Goal: Book appointment/travel/reservation

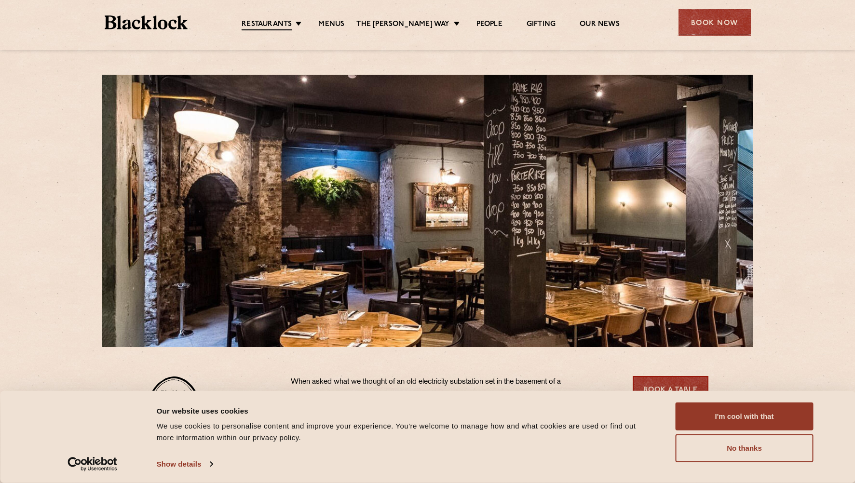
click at [701, 421] on button "I'm cool with that" at bounding box center [745, 417] width 138 height 28
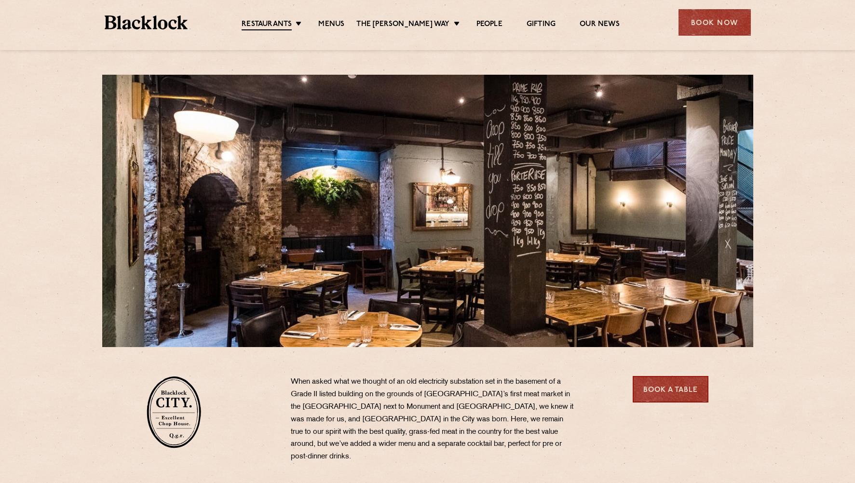
click at [340, 27] on link "Menus" at bounding box center [331, 25] width 26 height 10
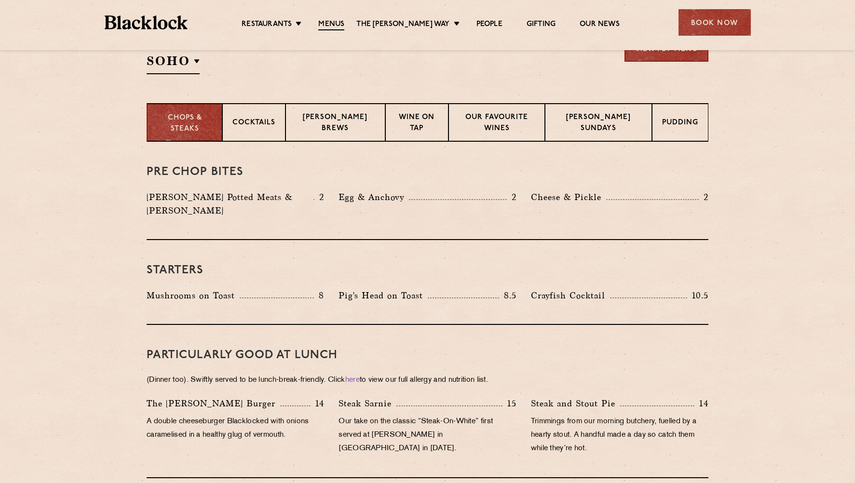
scroll to position [338, 0]
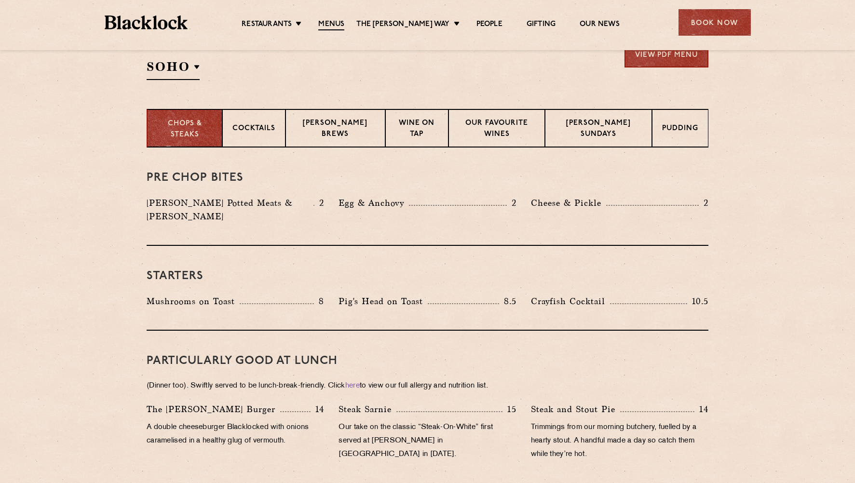
click at [0, 0] on link "Butcher Price [DATE]" at bounding box center [0, 0] width 0 height 0
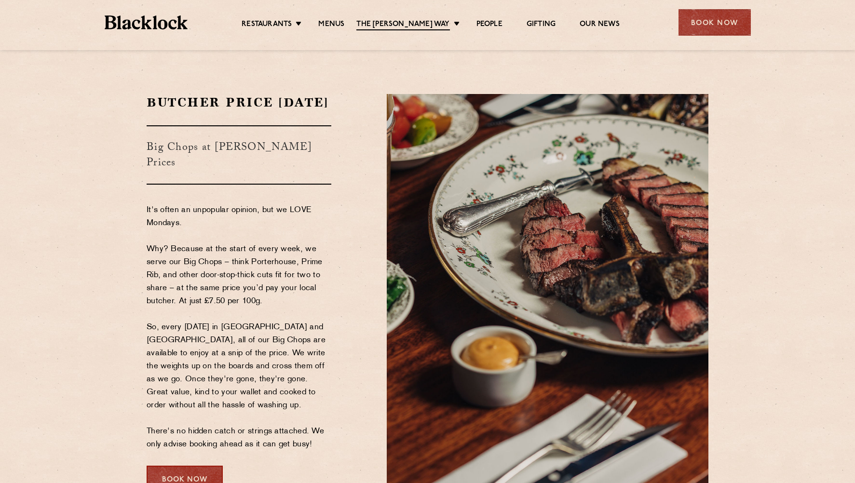
click at [699, 27] on div "Book Now" at bounding box center [715, 22] width 72 height 27
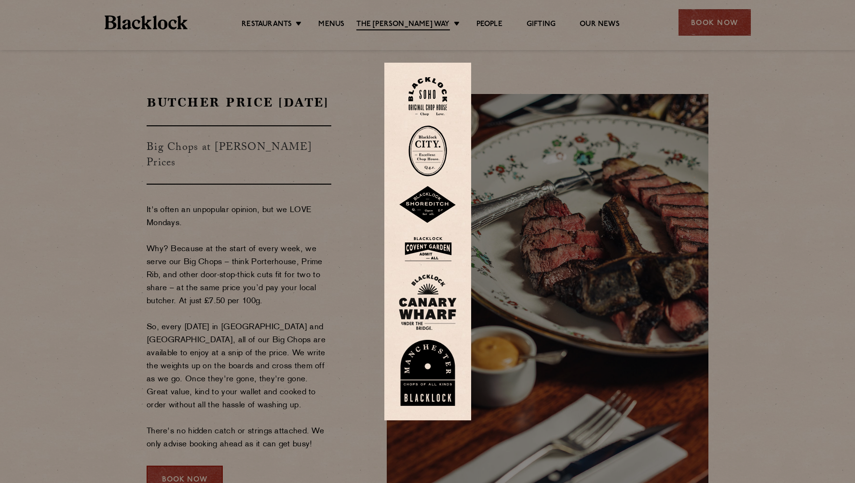
click at [427, 150] on img at bounding box center [428, 150] width 39 height 51
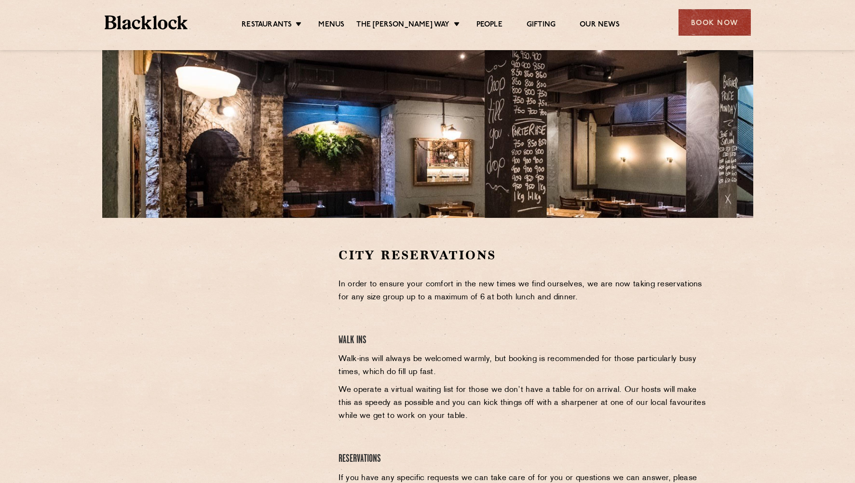
scroll to position [145, 0]
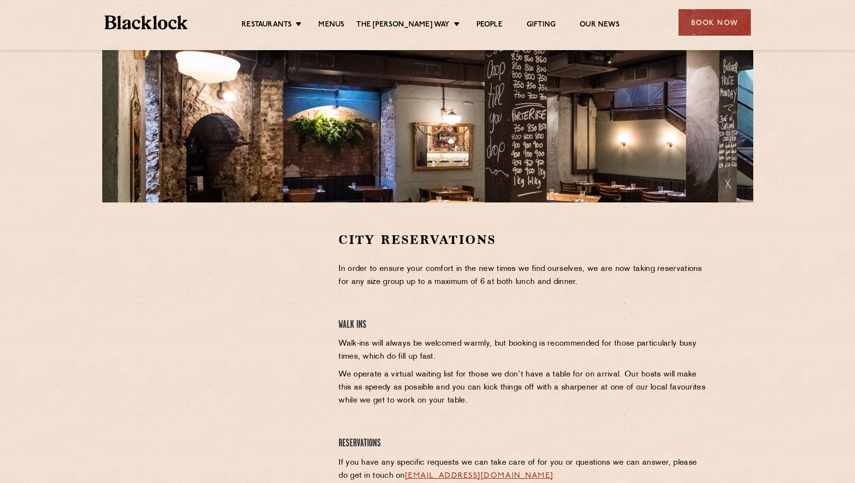
click at [145, 307] on div at bounding box center [235, 378] width 192 height 292
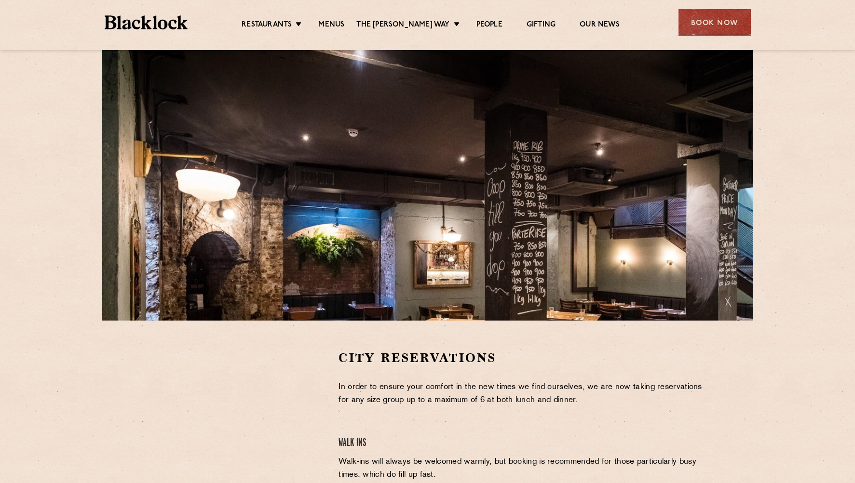
scroll to position [96, 0]
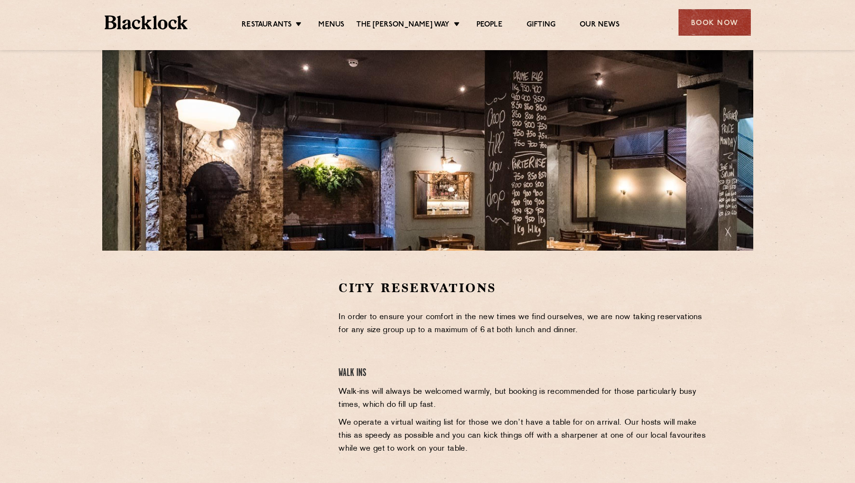
drag, startPoint x: 135, startPoint y: 363, endPoint x: 187, endPoint y: 379, distance: 54.8
click at [143, 364] on div "City Reservations In order to ensure your comfort in the new times we find ours…" at bounding box center [428, 426] width 586 height 292
